Goal: Information Seeking & Learning: Learn about a topic

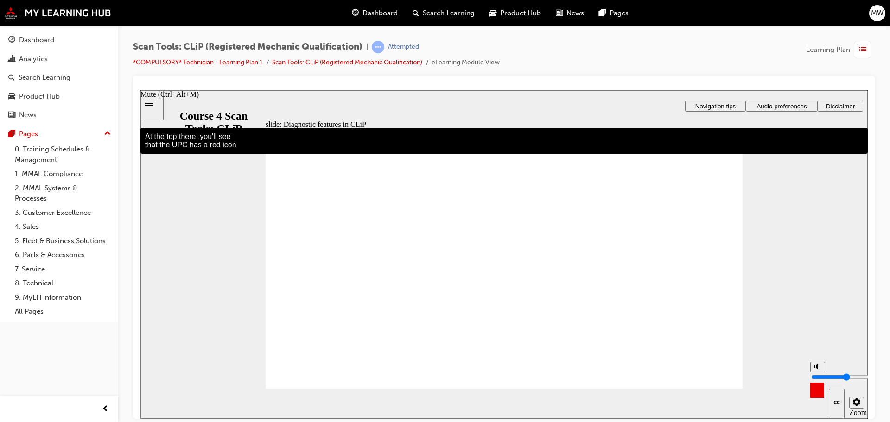
drag, startPoint x: 817, startPoint y: 380, endPoint x: 816, endPoint y: 373, distance: 7.4
click at [816, 373] on input "volume" at bounding box center [841, 376] width 60 height 7
click at [835, 301] on div "slide: Diagnostic features in CLiP You must watch the video to the end to be ab…" at bounding box center [503, 254] width 727 height 329
type input "6"
